Goal: Task Accomplishment & Management: Manage account settings

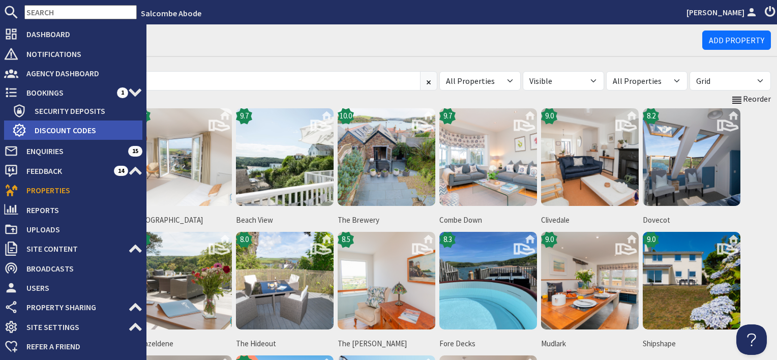
scroll to position [192, 0]
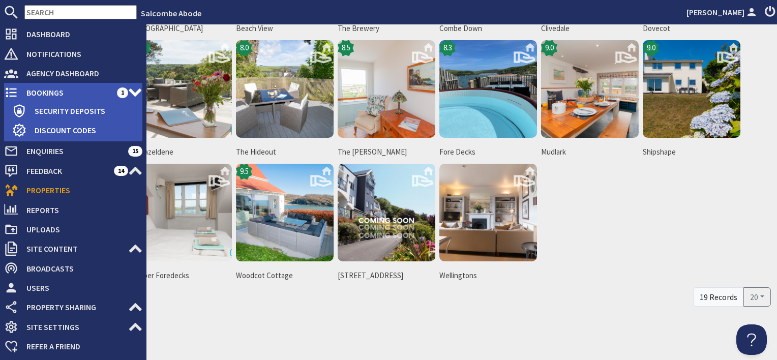
click at [58, 95] on span "Bookings" at bounding box center [67, 92] width 99 height 16
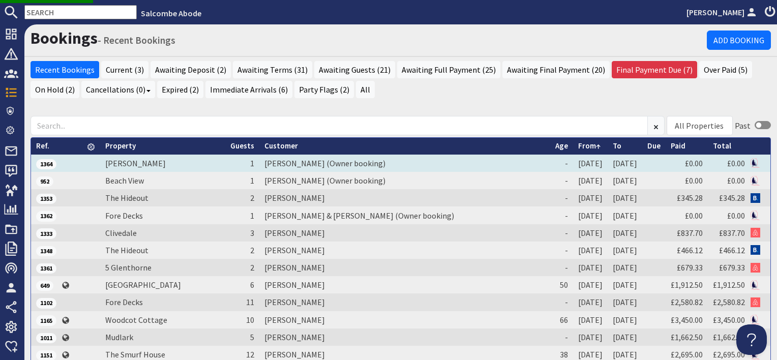
click at [332, 162] on td "[PERSON_NAME] (Owner booking)" at bounding box center [404, 163] width 291 height 17
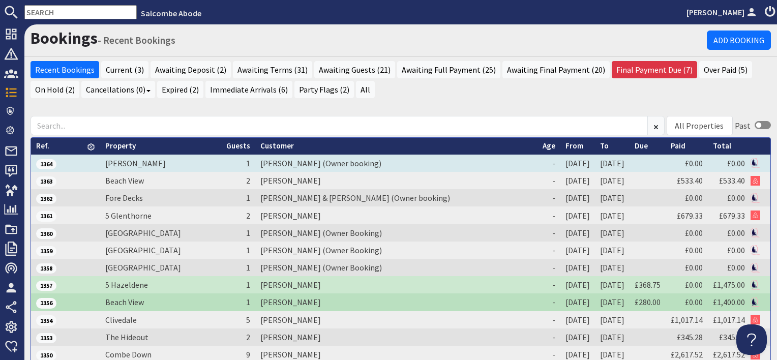
click at [288, 162] on td "[PERSON_NAME] (Owner booking)" at bounding box center [396, 163] width 282 height 17
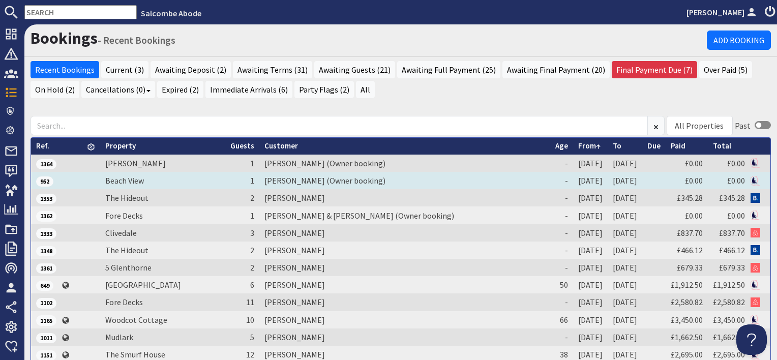
click at [283, 179] on td "[PERSON_NAME] (Owner booking)" at bounding box center [404, 180] width 291 height 17
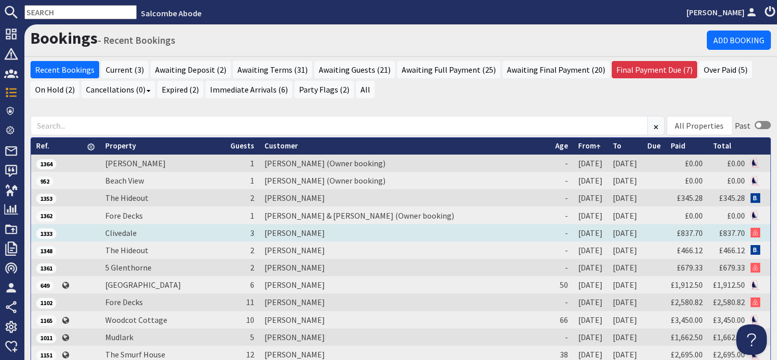
click at [275, 235] on td "[PERSON_NAME]" at bounding box center [404, 232] width 291 height 17
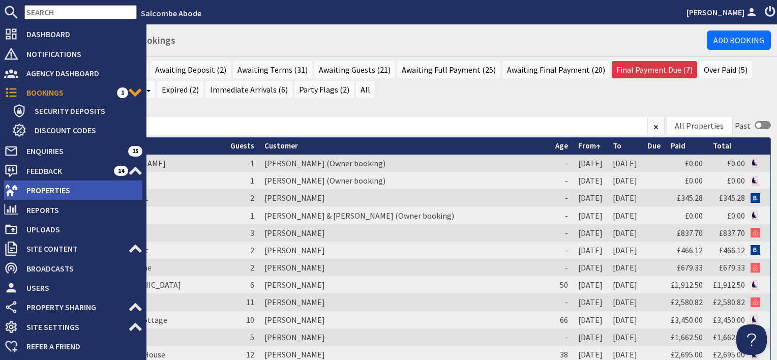
click at [46, 188] on span "Properties" at bounding box center [80, 190] width 124 height 16
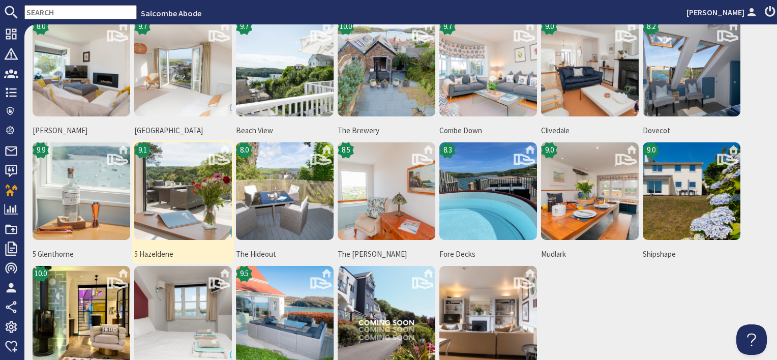
scroll to position [102, 0]
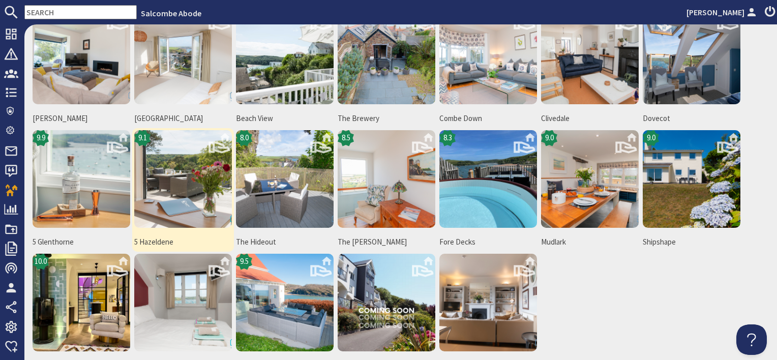
click at [180, 195] on img at bounding box center [183, 179] width 98 height 98
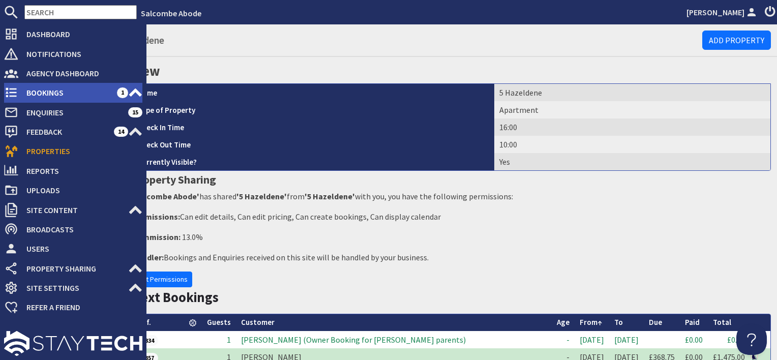
click at [48, 93] on span "Bookings" at bounding box center [67, 92] width 99 height 16
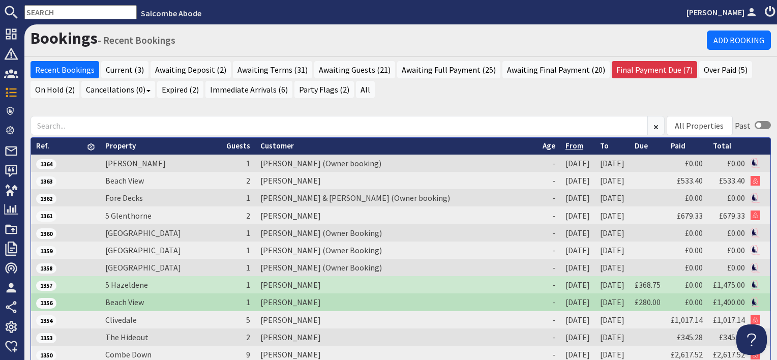
click at [566, 144] on link "From" at bounding box center [575, 146] width 18 height 10
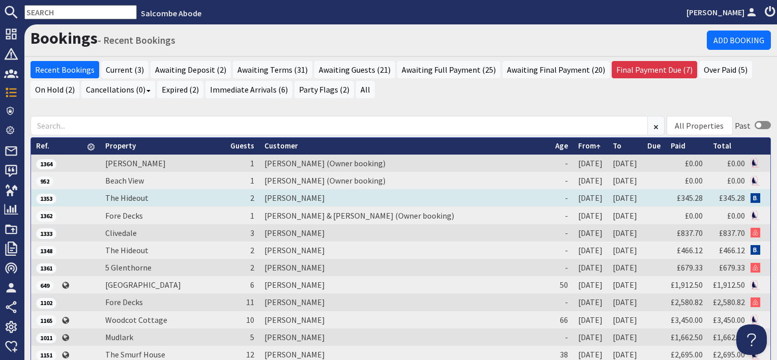
click at [272, 197] on td "[PERSON_NAME]" at bounding box center [404, 197] width 291 height 17
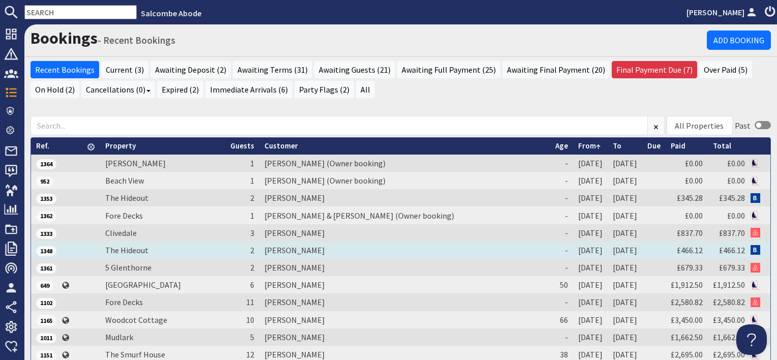
click at [277, 245] on td "[PERSON_NAME]" at bounding box center [404, 250] width 291 height 17
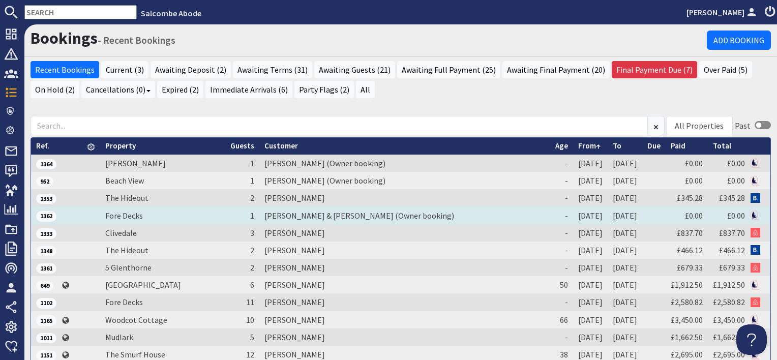
click at [279, 218] on td "[PERSON_NAME] & [PERSON_NAME] (Owner booking)" at bounding box center [404, 215] width 291 height 17
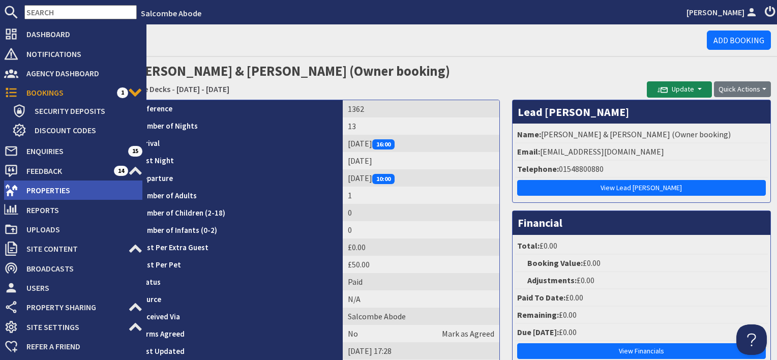
click at [50, 187] on span "Properties" at bounding box center [80, 190] width 124 height 16
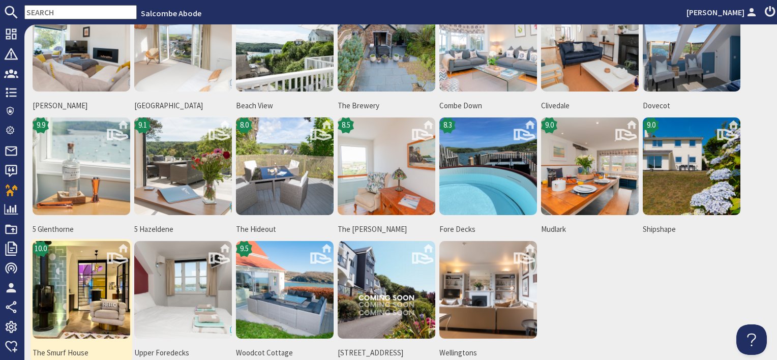
scroll to position [153, 0]
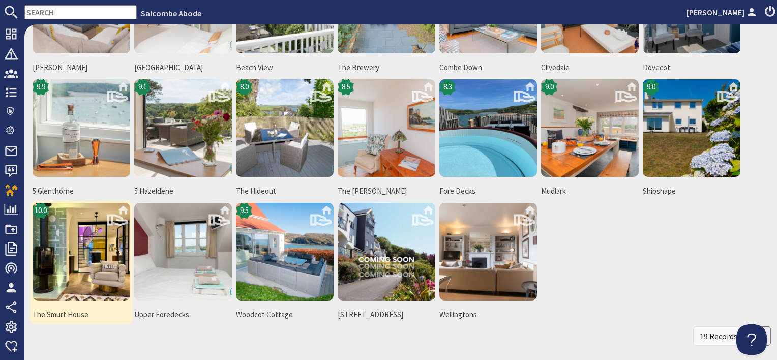
click at [77, 247] on img at bounding box center [82, 252] width 98 height 98
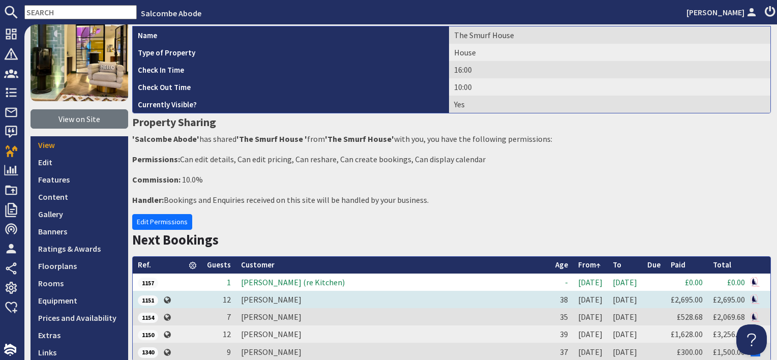
scroll to position [102, 0]
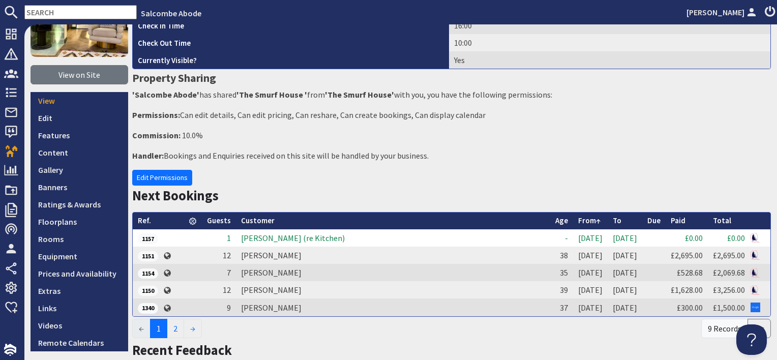
click at [303, 240] on td "Hayley Robson (re Kitchen)" at bounding box center [393, 237] width 314 height 17
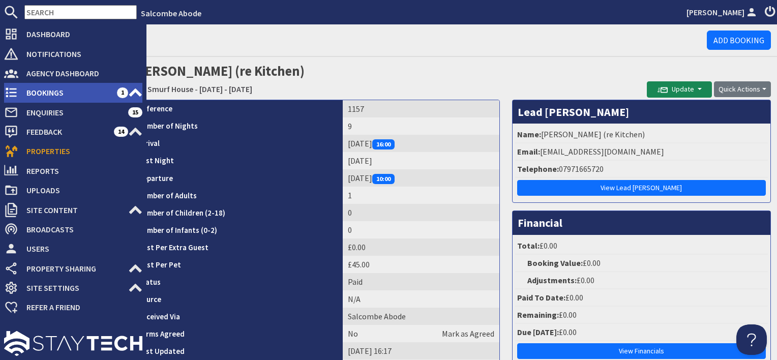
click at [47, 86] on span "Bookings" at bounding box center [67, 92] width 99 height 16
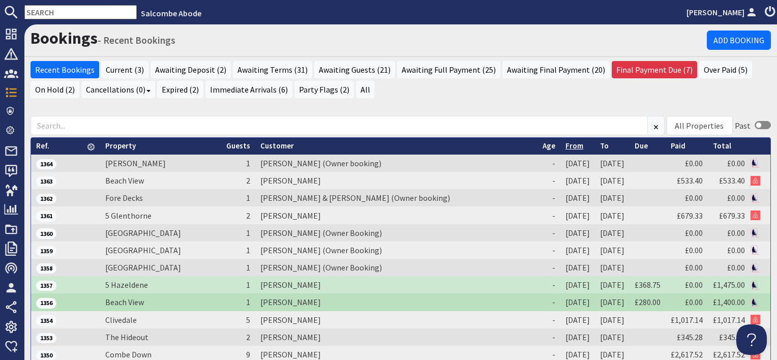
click at [566, 142] on link "From" at bounding box center [575, 146] width 18 height 10
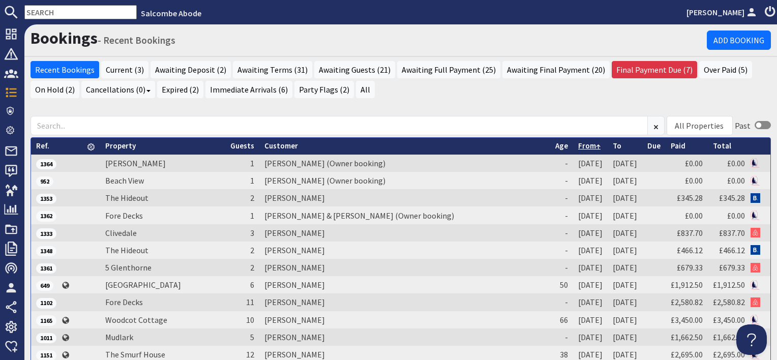
click at [578, 144] on link "From" at bounding box center [589, 146] width 22 height 10
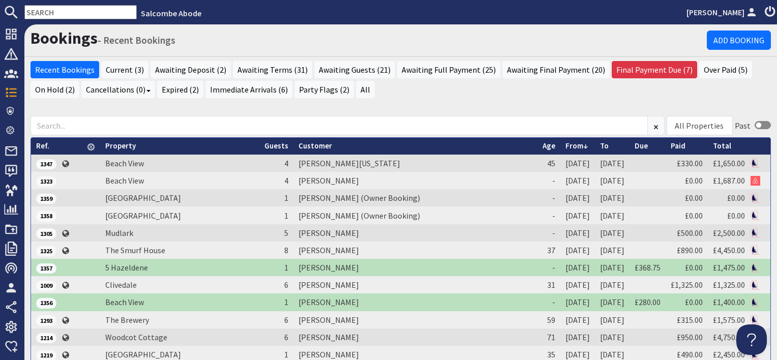
click at [566, 141] on link "From" at bounding box center [577, 146] width 22 height 10
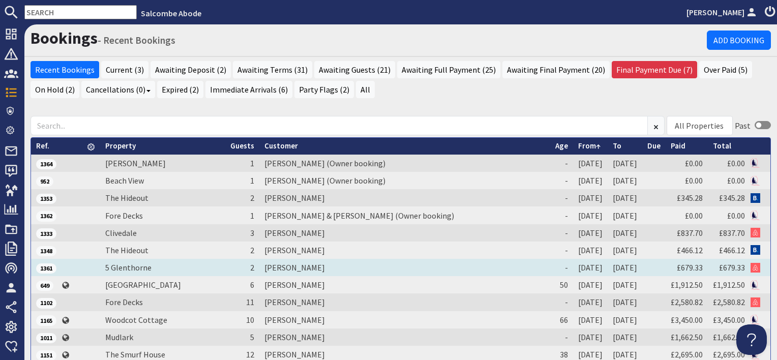
click at [289, 266] on td "[PERSON_NAME]" at bounding box center [404, 267] width 291 height 17
